Goal: Task Accomplishment & Management: Manage account settings

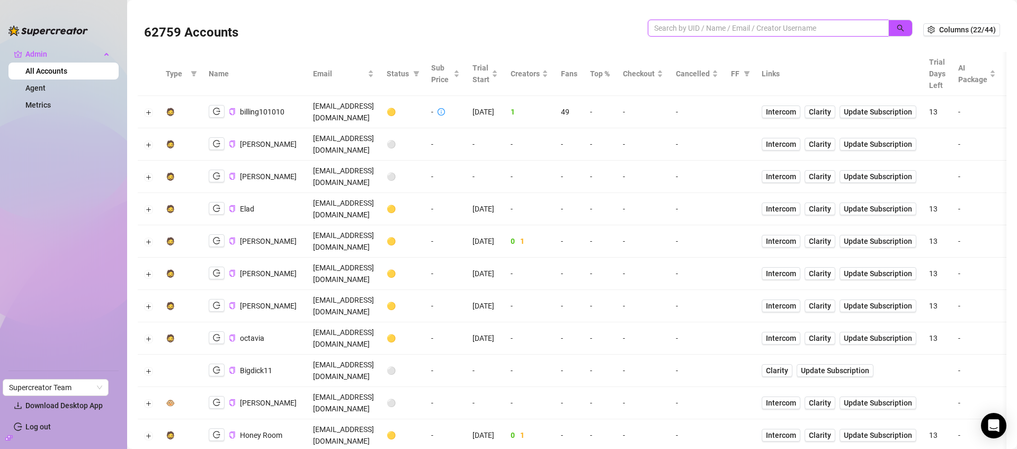
click at [767, 31] on input "search" at bounding box center [764, 28] width 220 height 12
paste input "HcdCGPcRxKQYIbU1vI39gxGC7303"
click at [897, 29] on icon "search" at bounding box center [900, 27] width 7 height 7
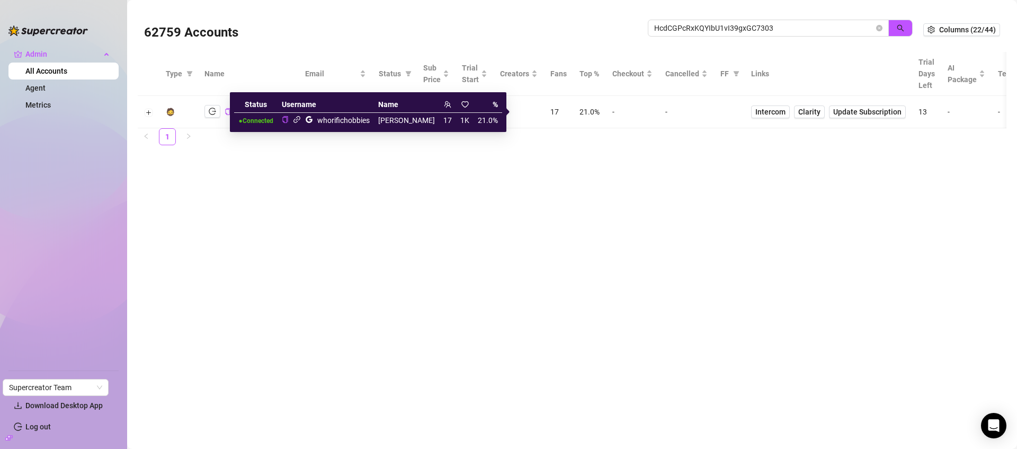
click at [301, 119] on icon "link" at bounding box center [297, 119] width 8 height 8
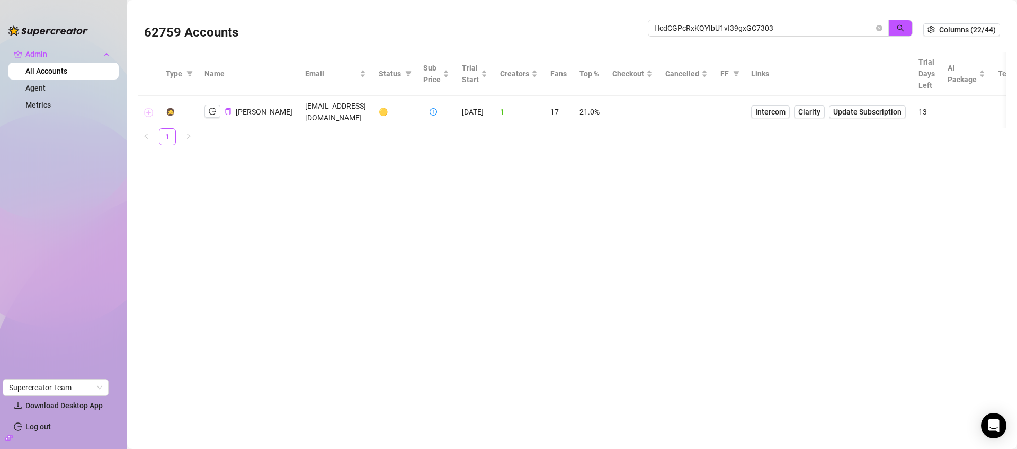
click at [147, 113] on button "Expand row" at bounding box center [149, 112] width 8 height 8
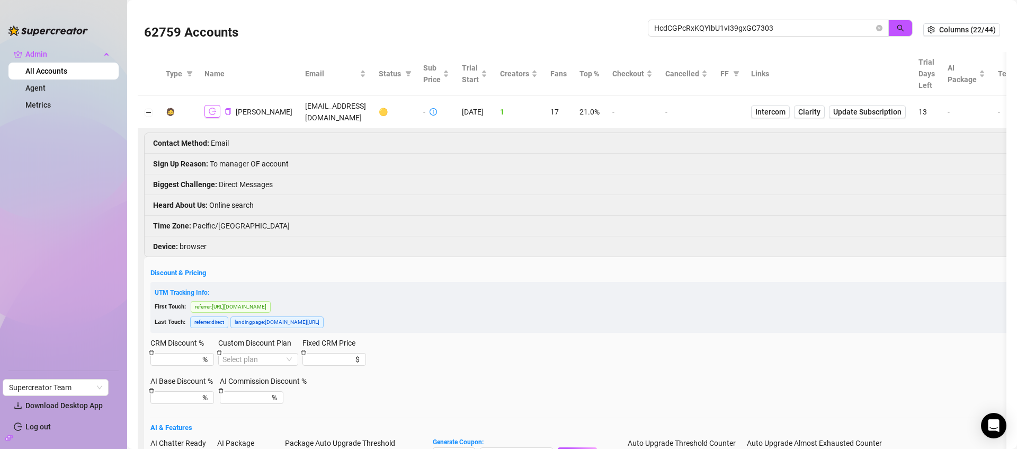
click at [210, 113] on icon "logout" at bounding box center [212, 111] width 7 height 7
click at [774, 20] on span "HcdCGPcRxKQYIbU1vI39gxGC7303" at bounding box center [768, 28] width 241 height 17
click at [774, 23] on input "HcdCGPcRxKQYIbU1vI39gxGC7303" at bounding box center [764, 28] width 220 height 12
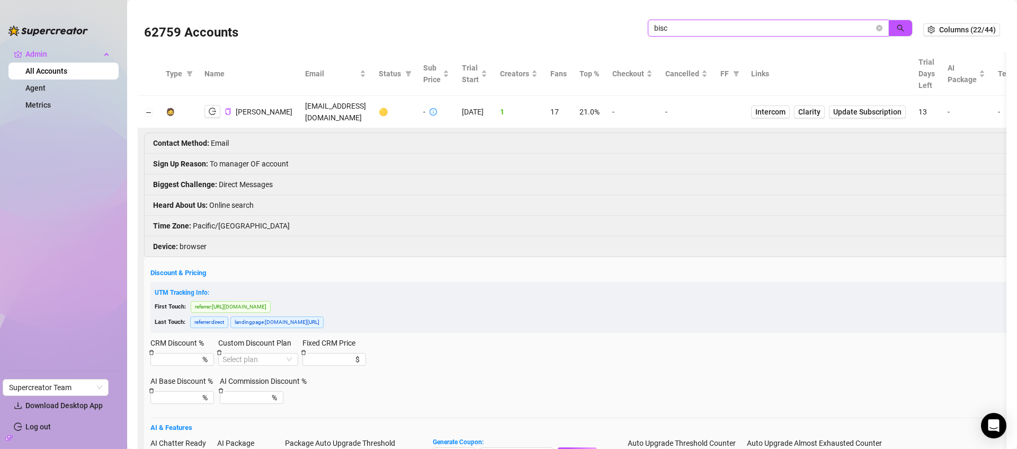
type input "bisc"
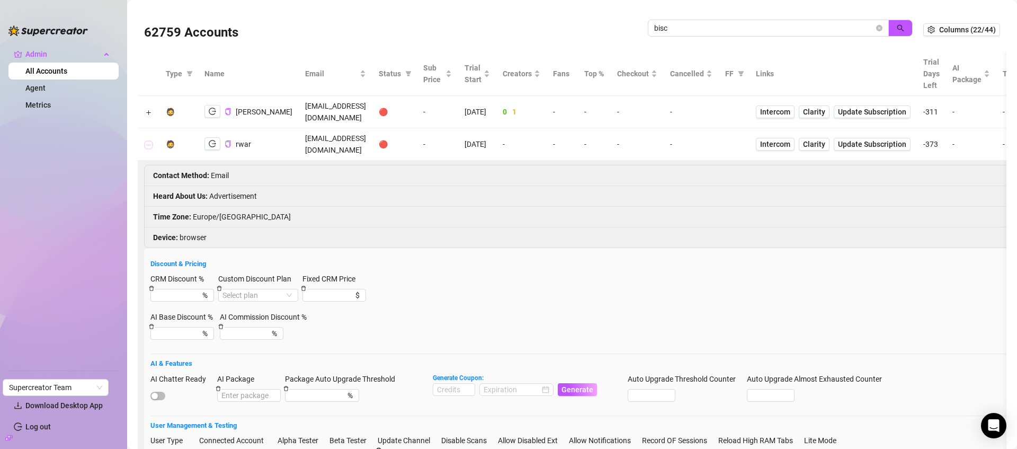
click at [147, 140] on button "Collapse row" at bounding box center [149, 144] width 8 height 8
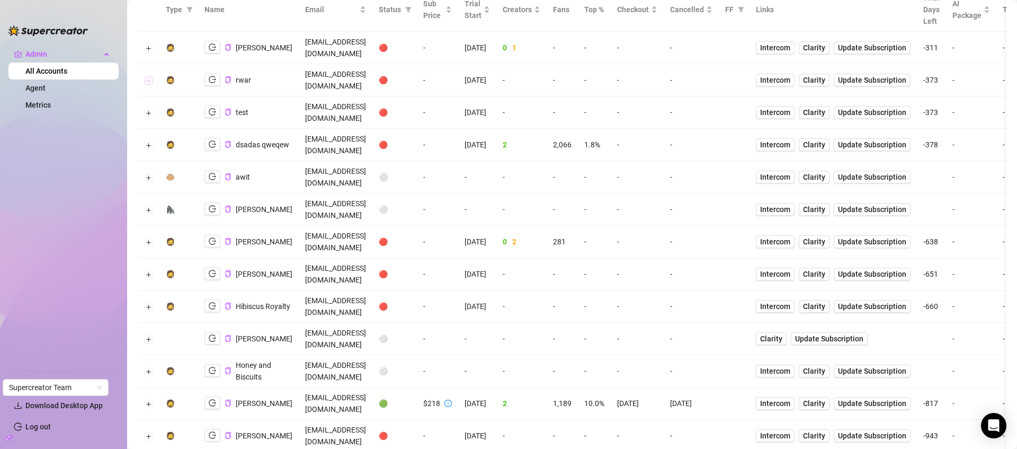
scroll to position [65, 0]
click at [147, 398] on button "Expand row" at bounding box center [149, 402] width 8 height 8
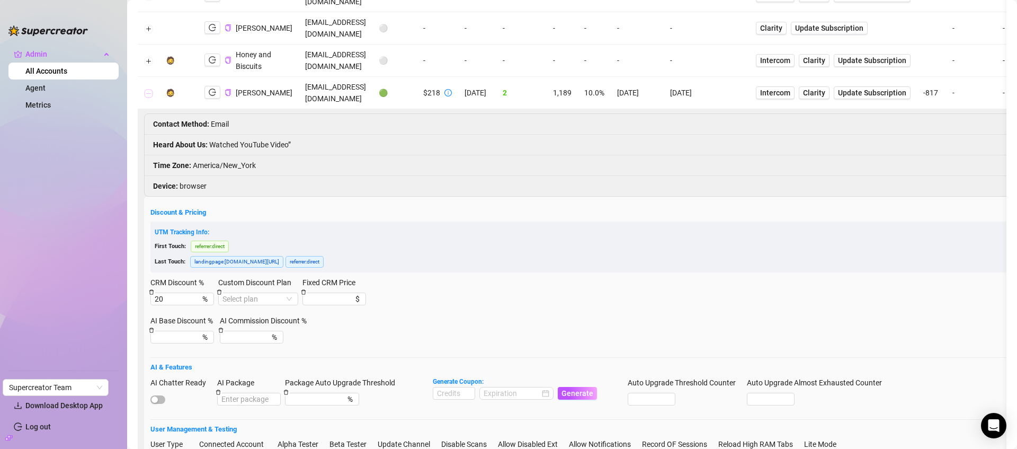
scroll to position [328, 0]
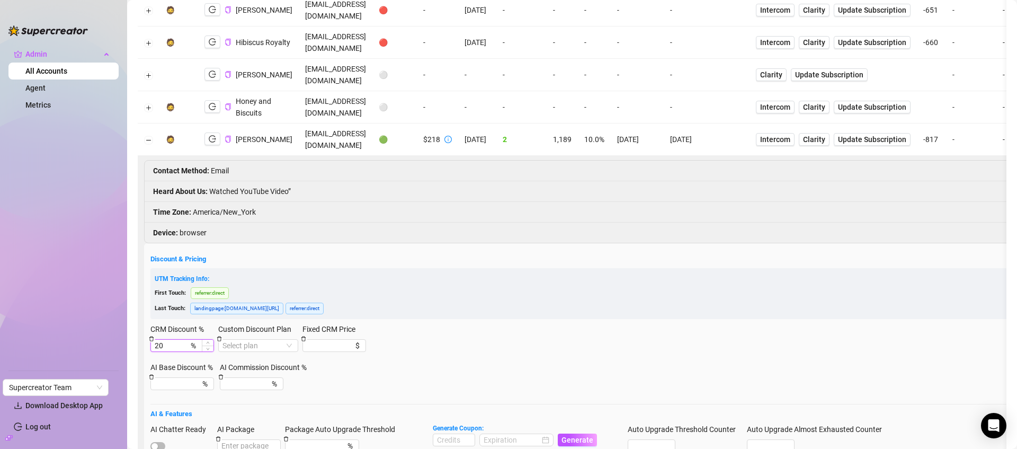
click at [175, 340] on input "20" at bounding box center [172, 346] width 34 height 12
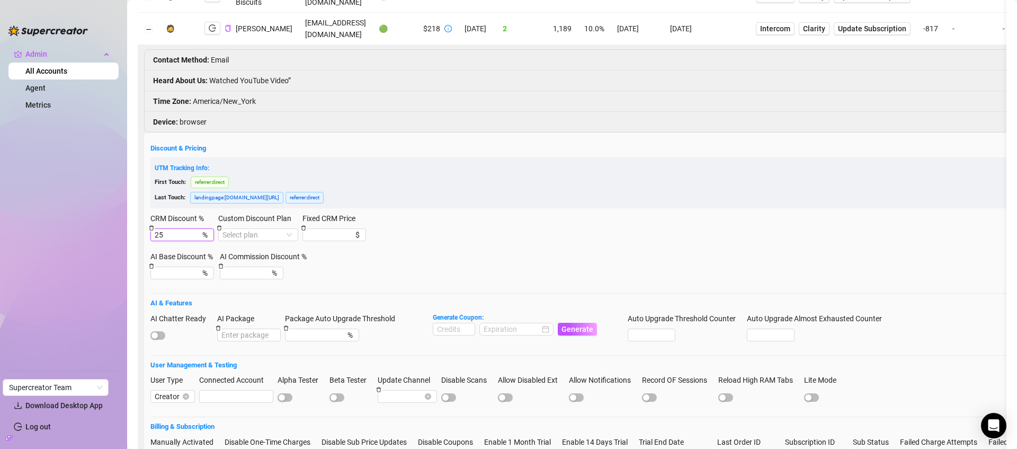
scroll to position [509, 0]
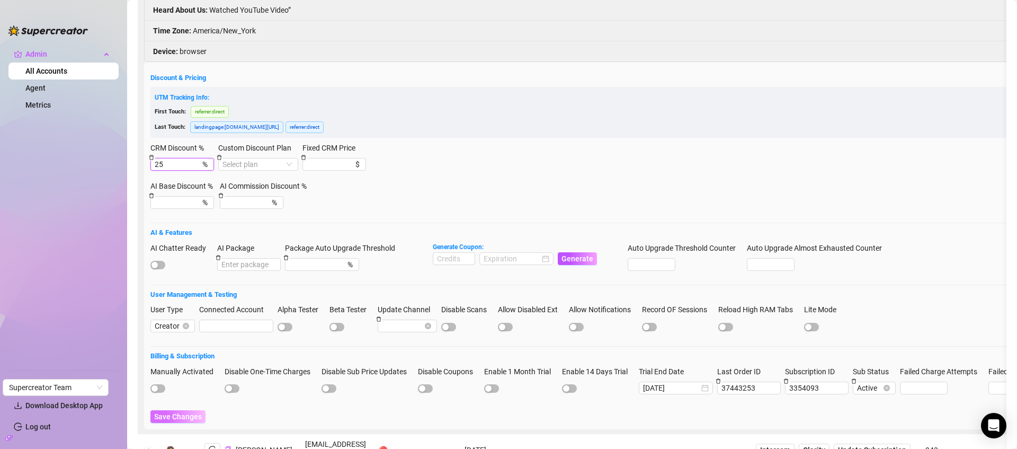
type input "25"
click at [182, 410] on button "Save Changes" at bounding box center [177, 416] width 55 height 13
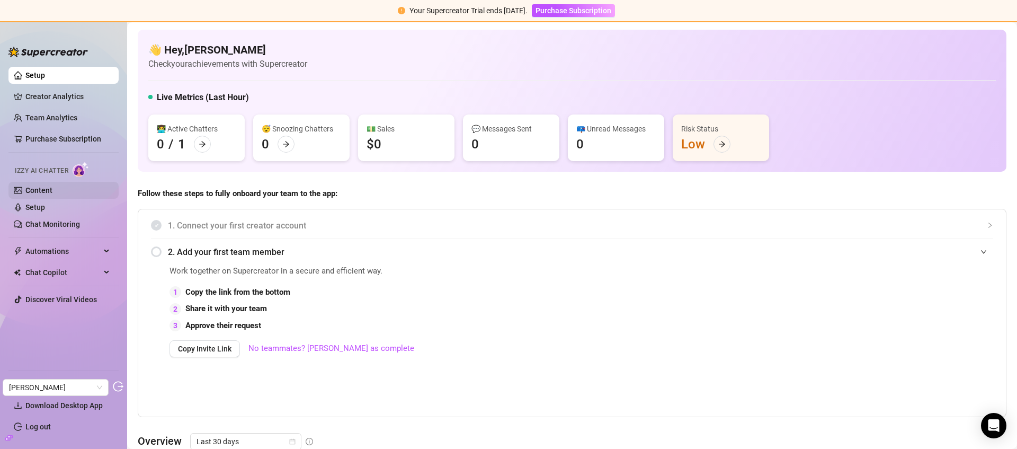
click at [39, 194] on link "Content" at bounding box center [38, 190] width 27 height 8
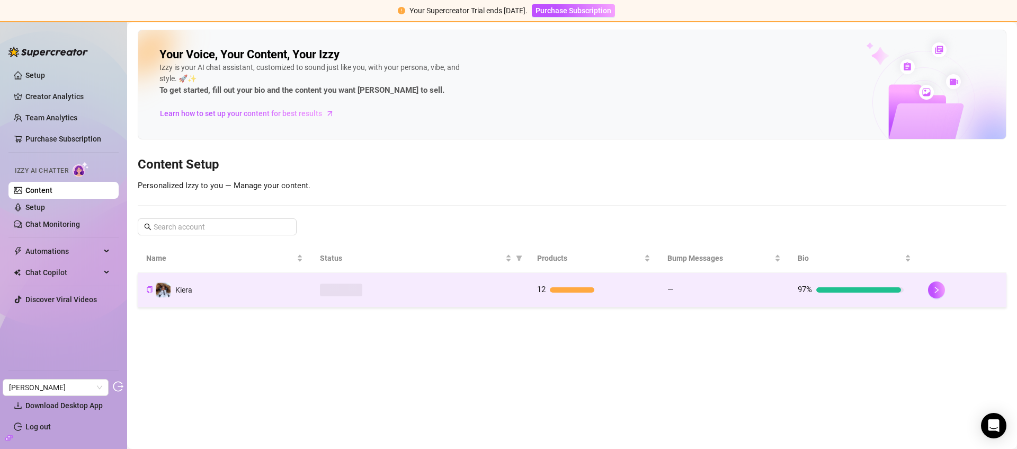
click at [232, 296] on td "Kiera" at bounding box center [225, 290] width 174 height 34
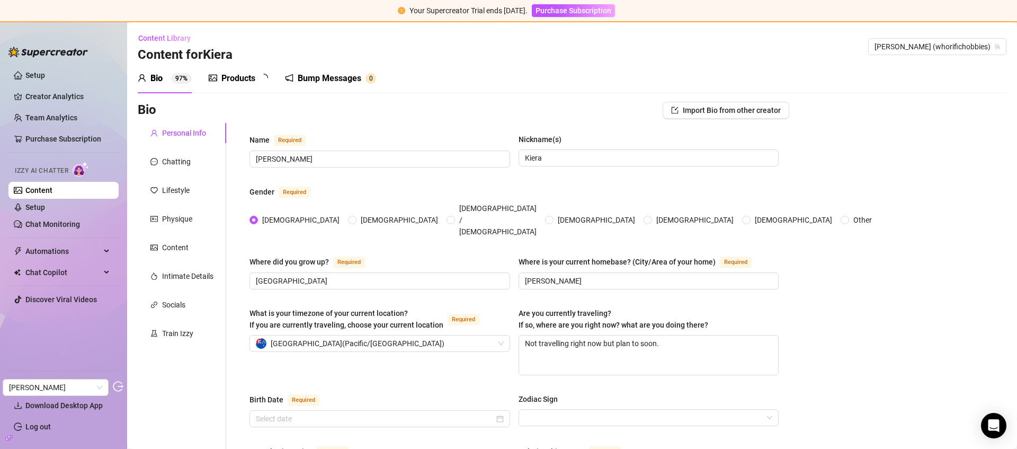
type input "April 21st, 2002"
click at [221, 79] on div "Products" at bounding box center [238, 78] width 34 height 13
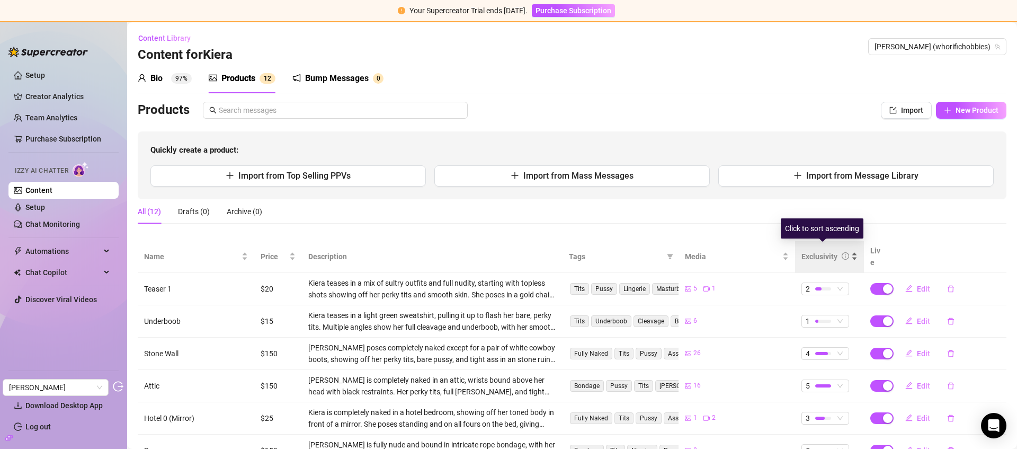
click at [808, 252] on div "Exclusivity" at bounding box center [819, 257] width 36 height 12
click at [808, 251] on div "Exclusivity" at bounding box center [819, 257] width 36 height 12
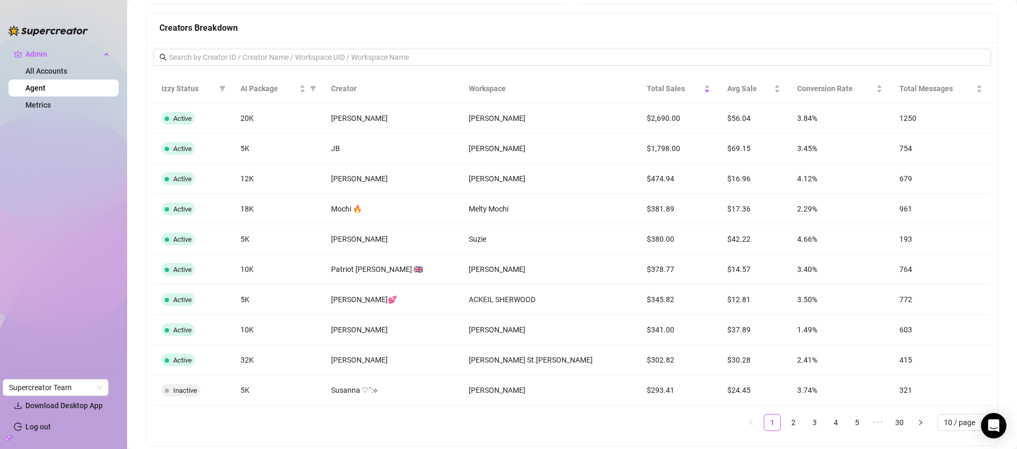
scroll to position [868, 0]
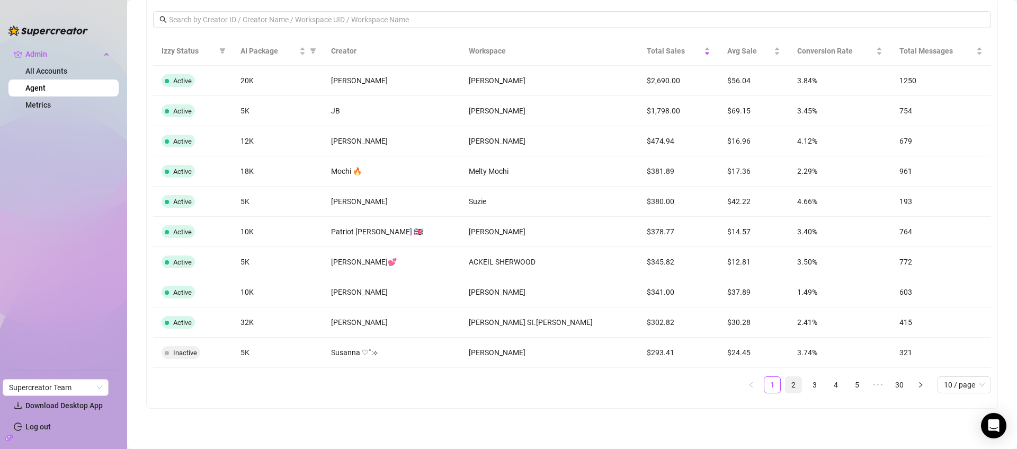
click at [788, 385] on link "2" at bounding box center [794, 385] width 16 height 16
